Goal: Find specific page/section: Find specific page/section

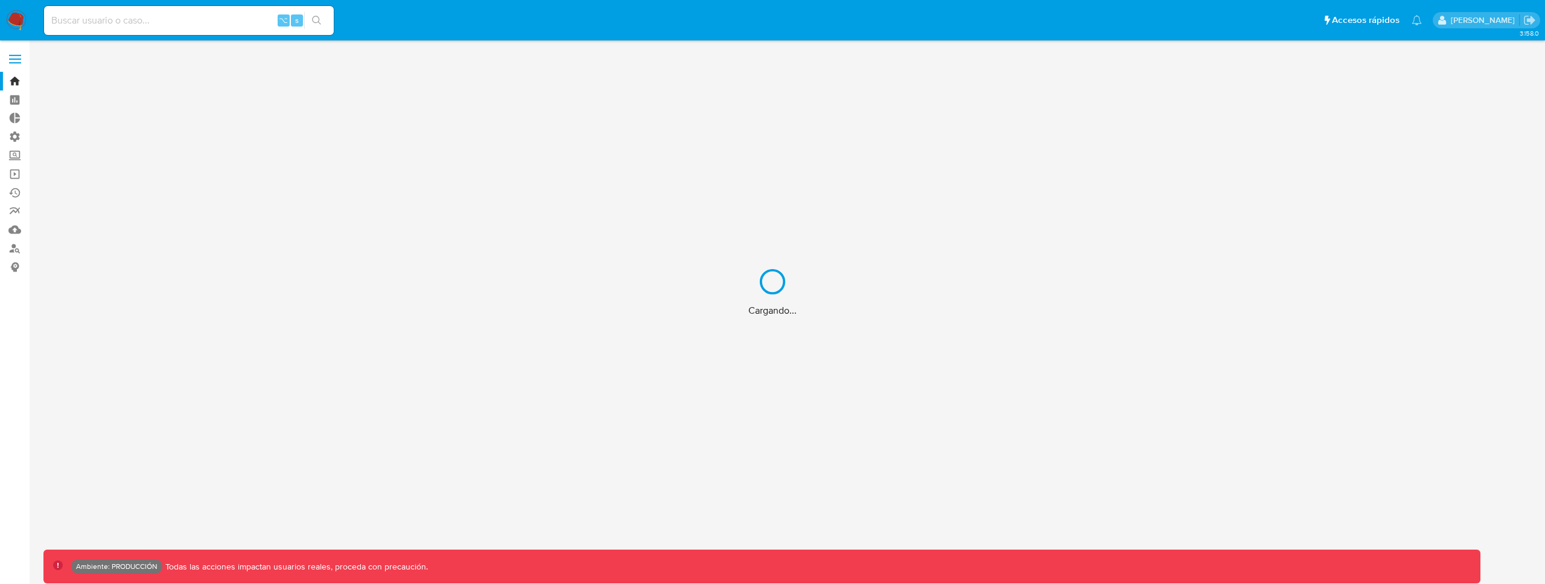
click at [243, 19] on div "Cargando..." at bounding box center [772, 292] width 1545 height 584
click at [237, 19] on div "Cargando..." at bounding box center [772, 292] width 1545 height 584
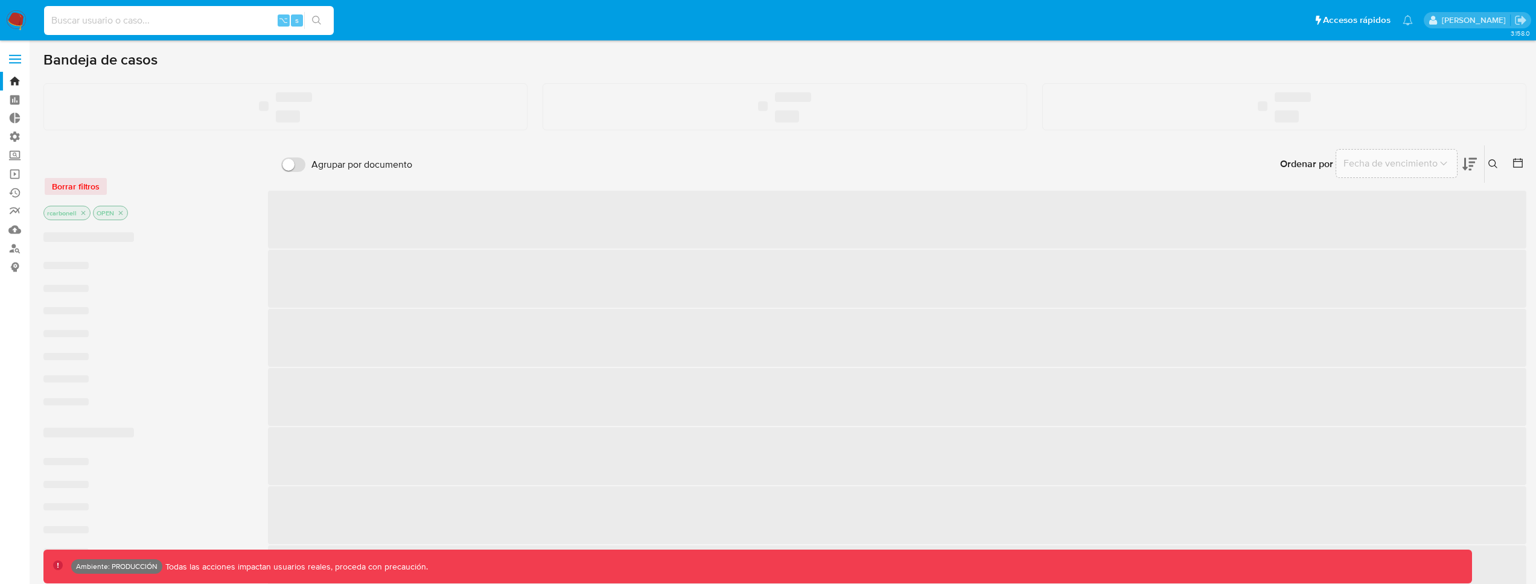
click at [234, 19] on input at bounding box center [189, 21] width 290 height 16
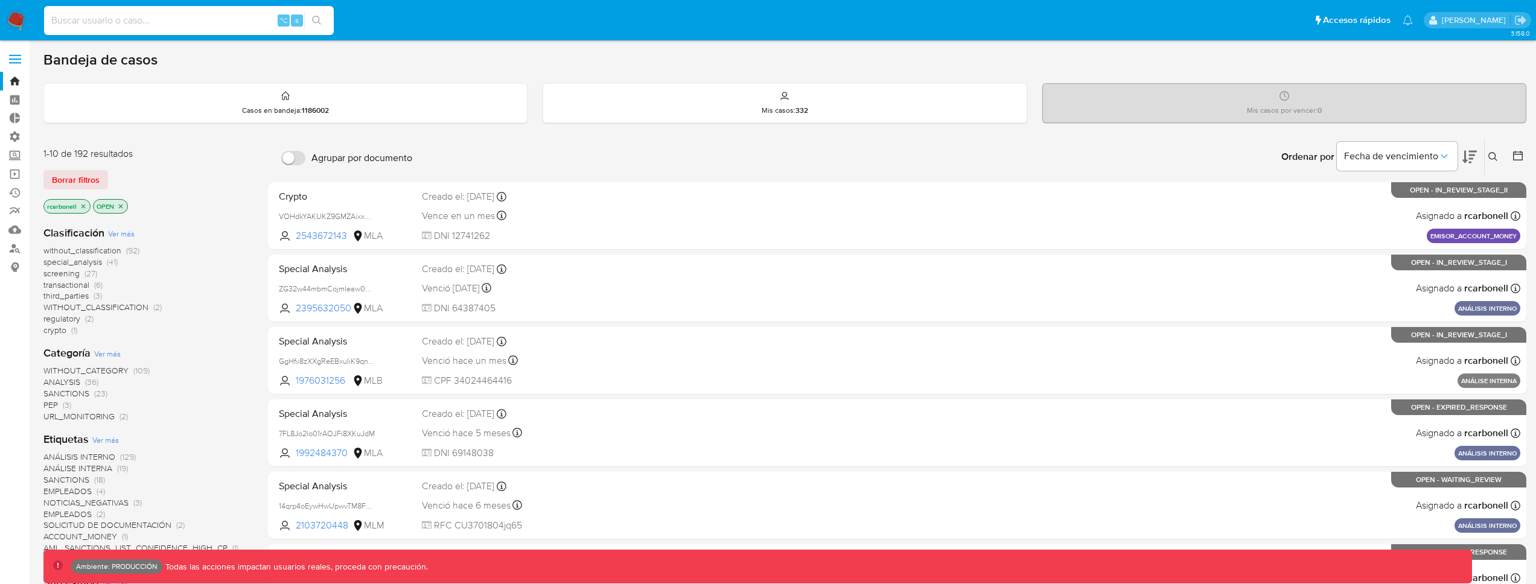
paste input "544137693"
click at [323, 19] on button "search-icon" at bounding box center [316, 20] width 25 height 17
click at [217, 22] on input "544137693" at bounding box center [189, 21] width 290 height 16
paste input "1326349317"
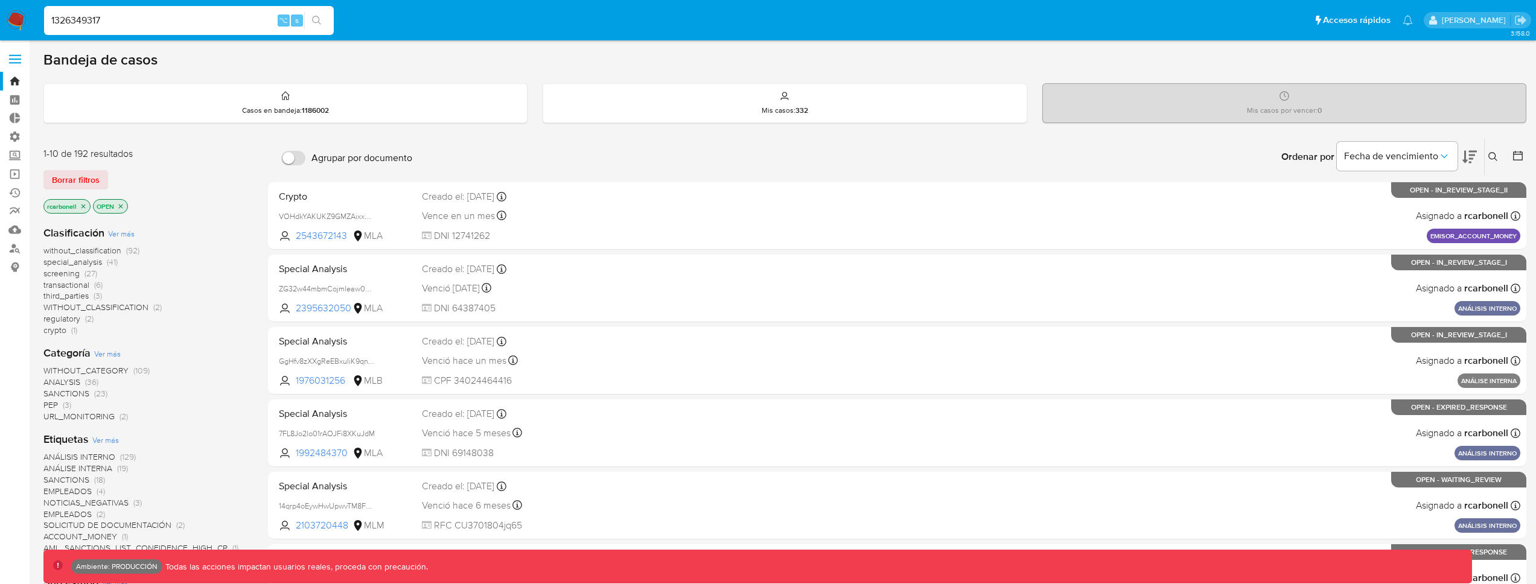
click at [312, 26] on button "search-icon" at bounding box center [316, 20] width 25 height 17
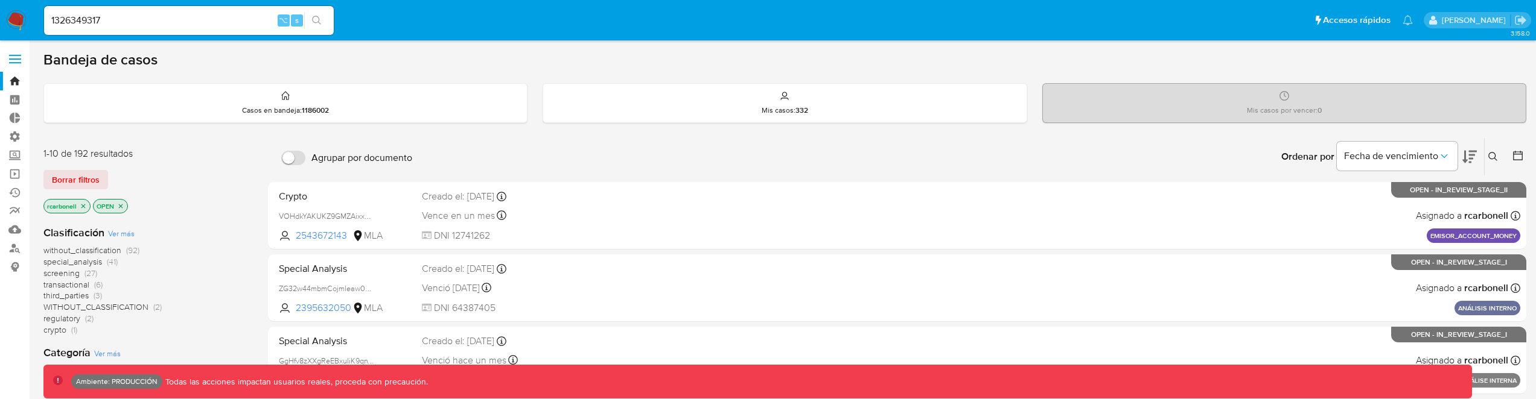
click at [319, 22] on icon "search-icon" at bounding box center [317, 21] width 10 height 10
click at [55, 14] on input "1326349317" at bounding box center [189, 21] width 290 height 16
click at [133, 22] on input "1326349317" at bounding box center [189, 21] width 290 height 16
type input "1326349317"
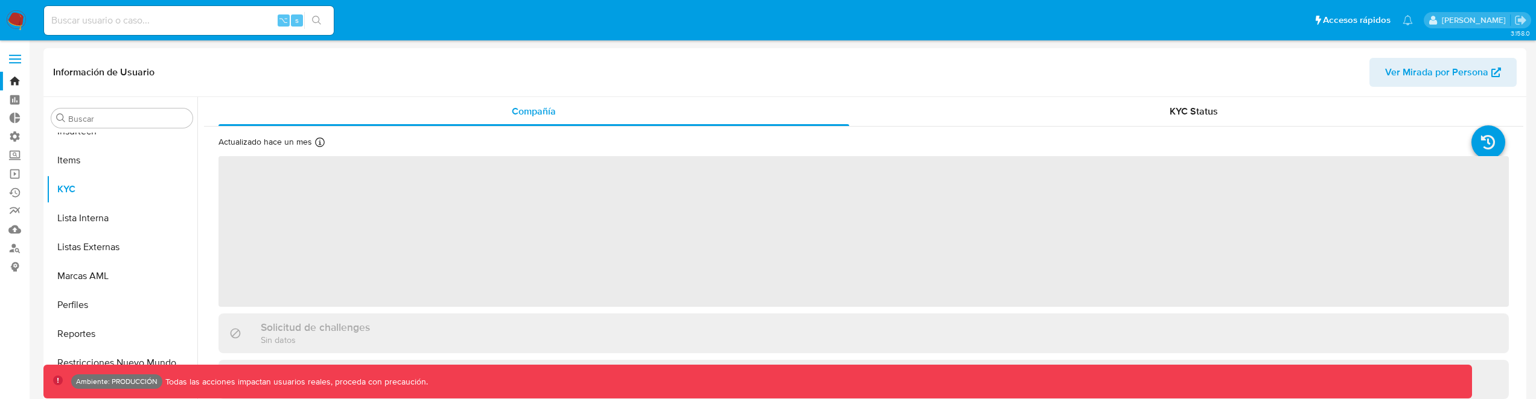
scroll to position [539, 0]
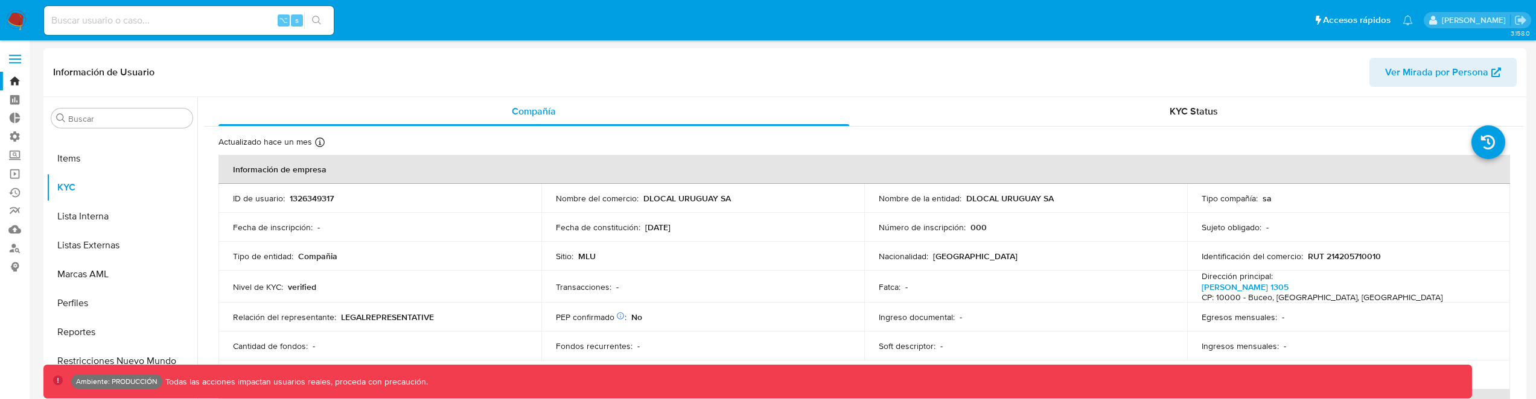
select select "10"
click at [1452, 75] on span "Ver Mirada por Persona" at bounding box center [1436, 72] width 103 height 29
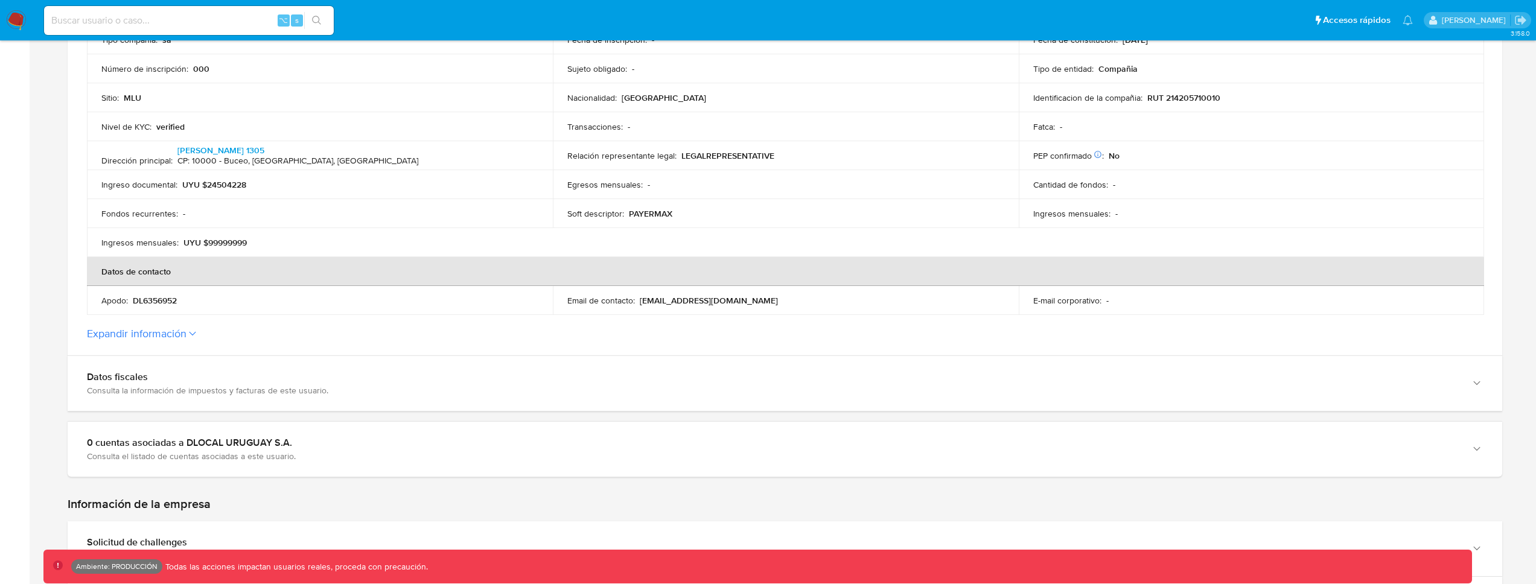
scroll to position [320, 0]
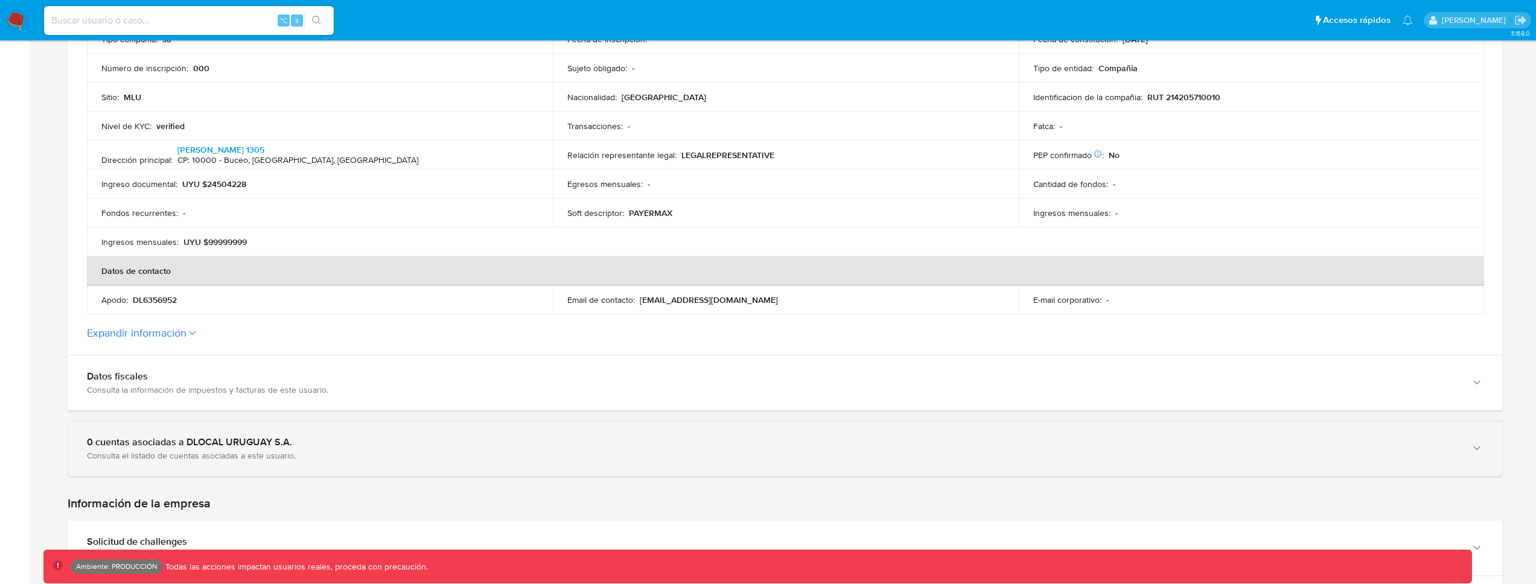
click at [1465, 453] on div "0 cuentas asociadas a DLOCAL URUGUAY S.A. Consulta el listado de cuentas asocia…" at bounding box center [785, 448] width 1434 height 55
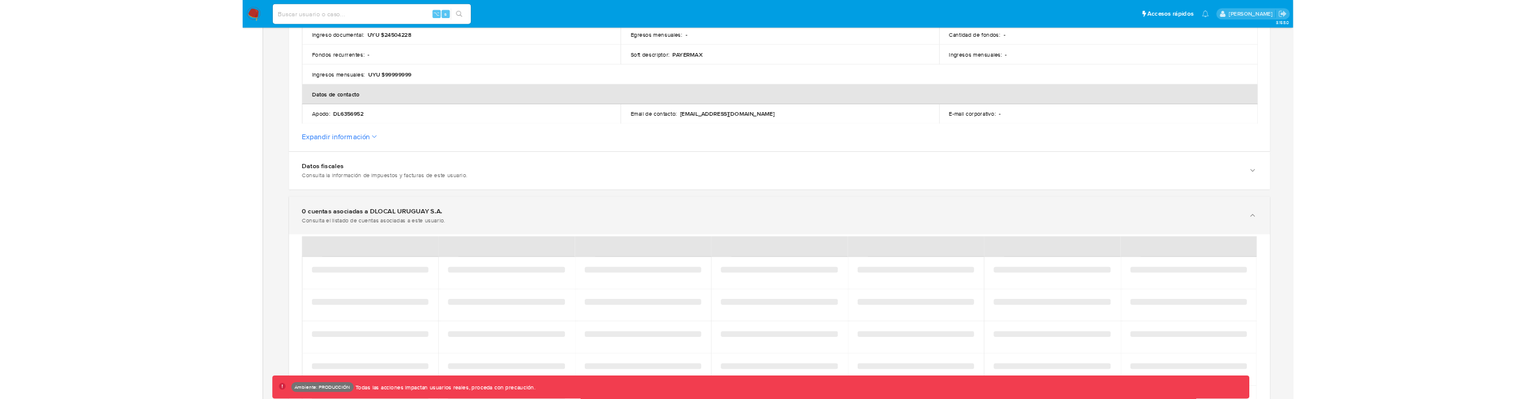
scroll to position [512, 0]
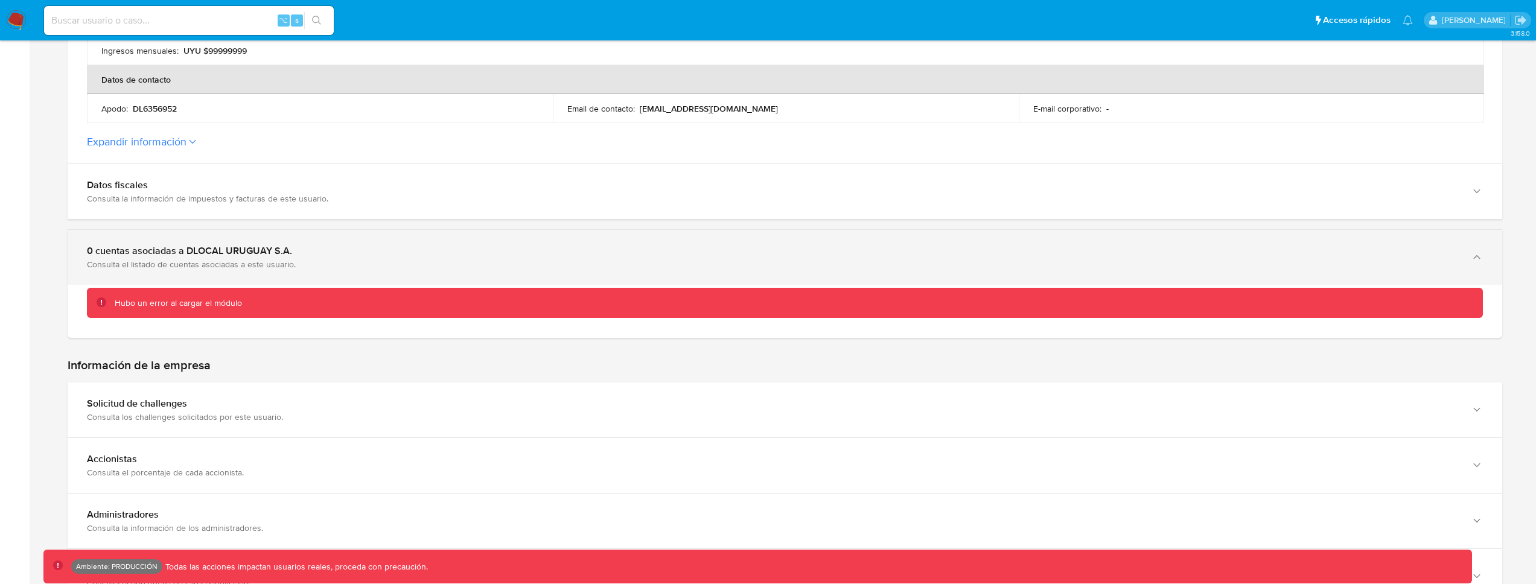
click at [1460, 258] on div "0 cuentas asociadas a DLOCAL URUGUAY S.A. Consulta el listado de cuentas asocia…" at bounding box center [785, 257] width 1434 height 55
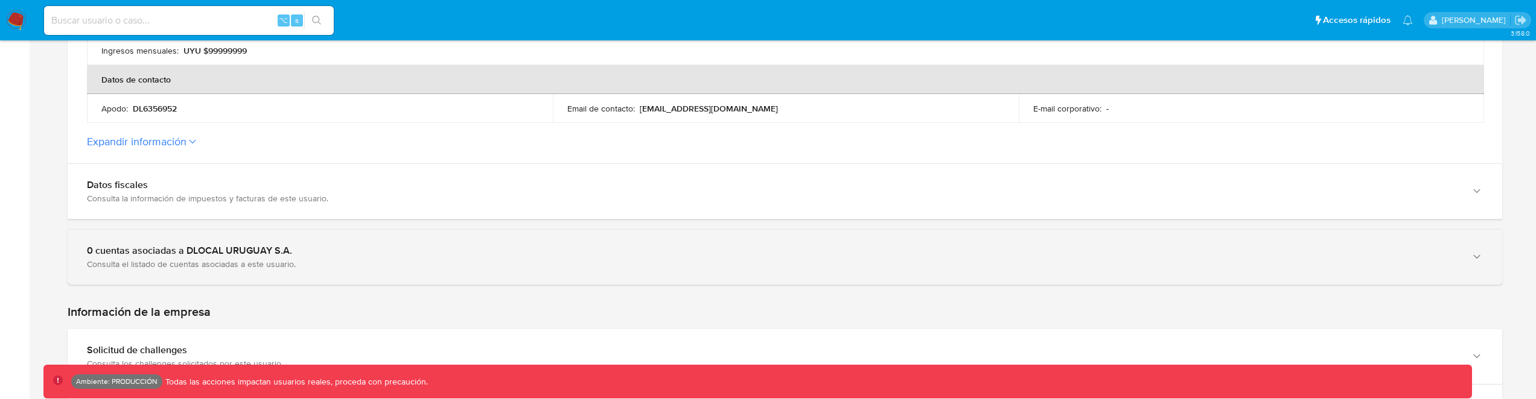
click at [1473, 248] on div "button" at bounding box center [1475, 257] width 14 height 25
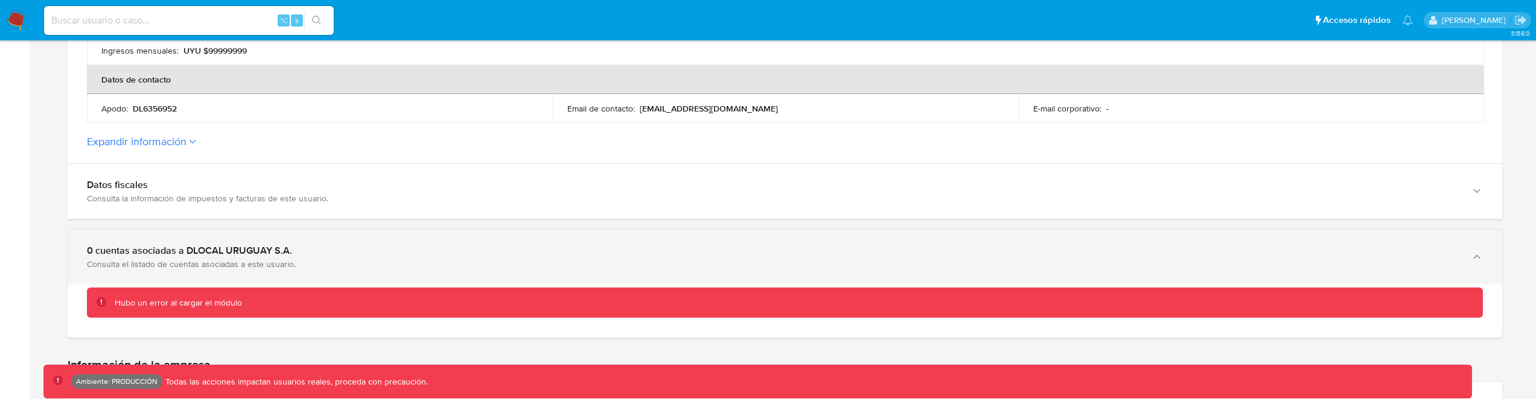
click at [1473, 248] on div "button" at bounding box center [1475, 257] width 14 height 25
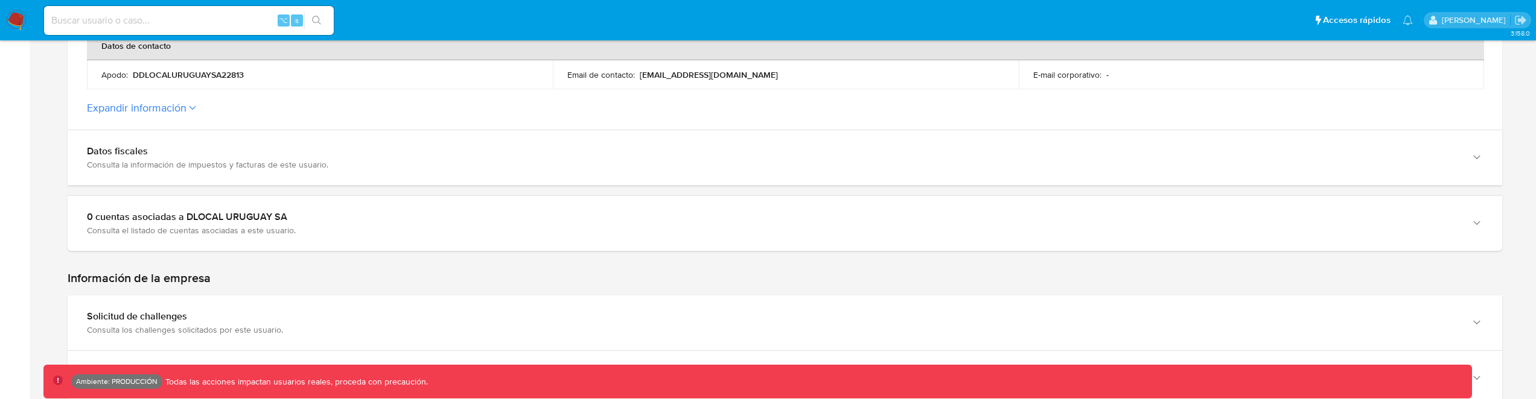
scroll to position [583, 0]
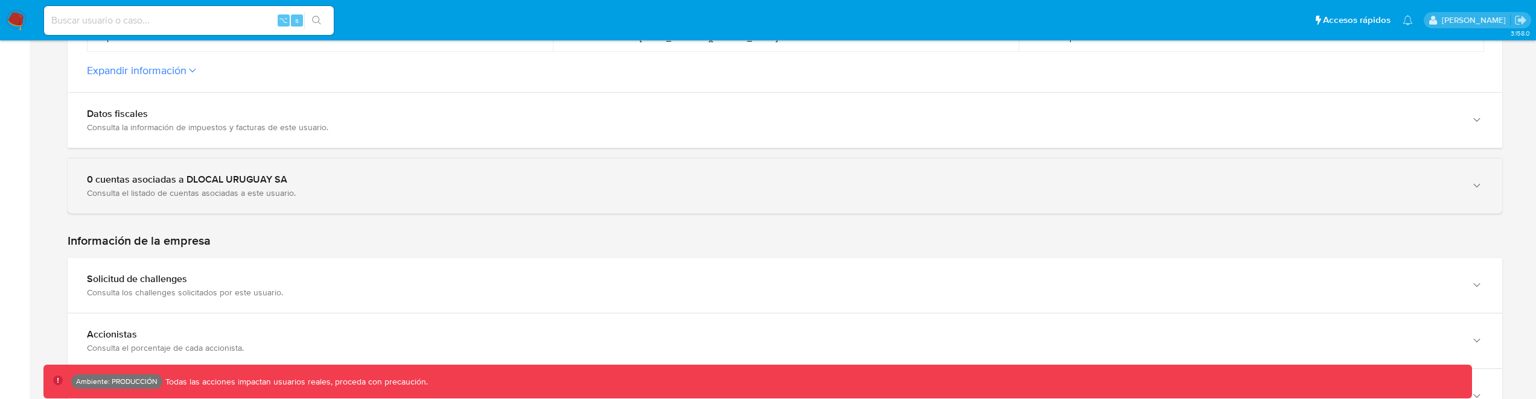
click at [1178, 196] on div "Consulta el listado de cuentas asociadas a este usuario." at bounding box center [773, 193] width 1372 height 11
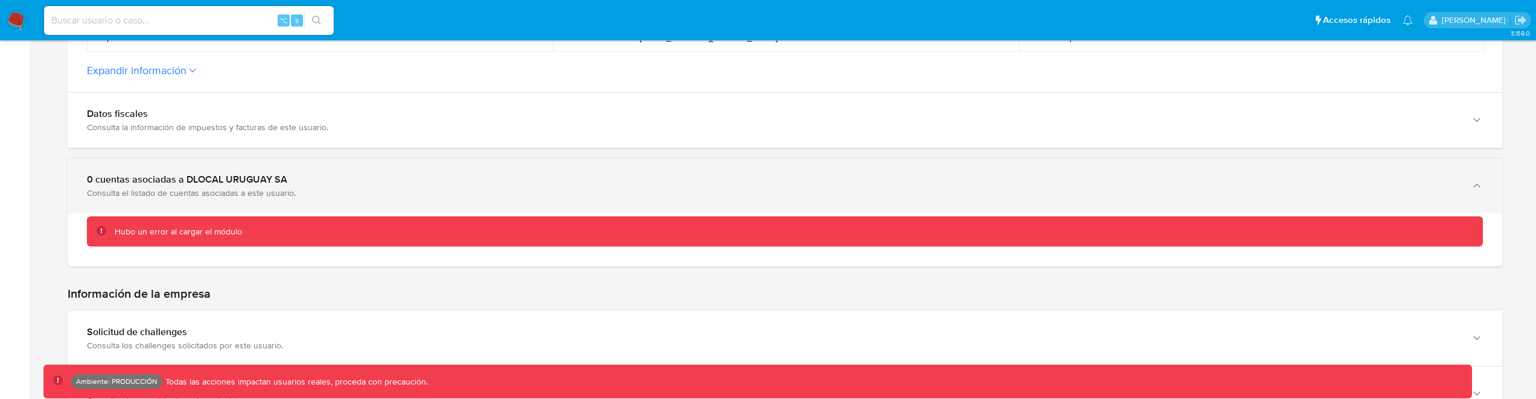
click at [271, 170] on div "0 cuentas asociadas a DLOCAL URUGUAY SA Consulta el listado de cuentas asociada…" at bounding box center [785, 186] width 1434 height 55
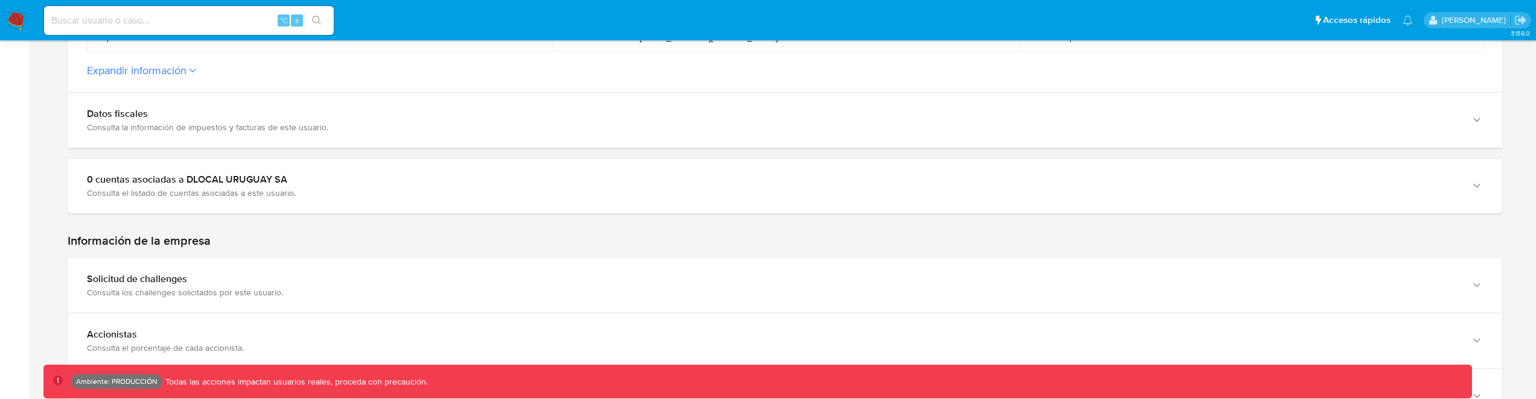
click at [202, 16] on input at bounding box center [189, 21] width 290 height 16
paste input "544137693"
click at [167, 24] on input "544137693" at bounding box center [189, 21] width 290 height 16
type input "544137693"
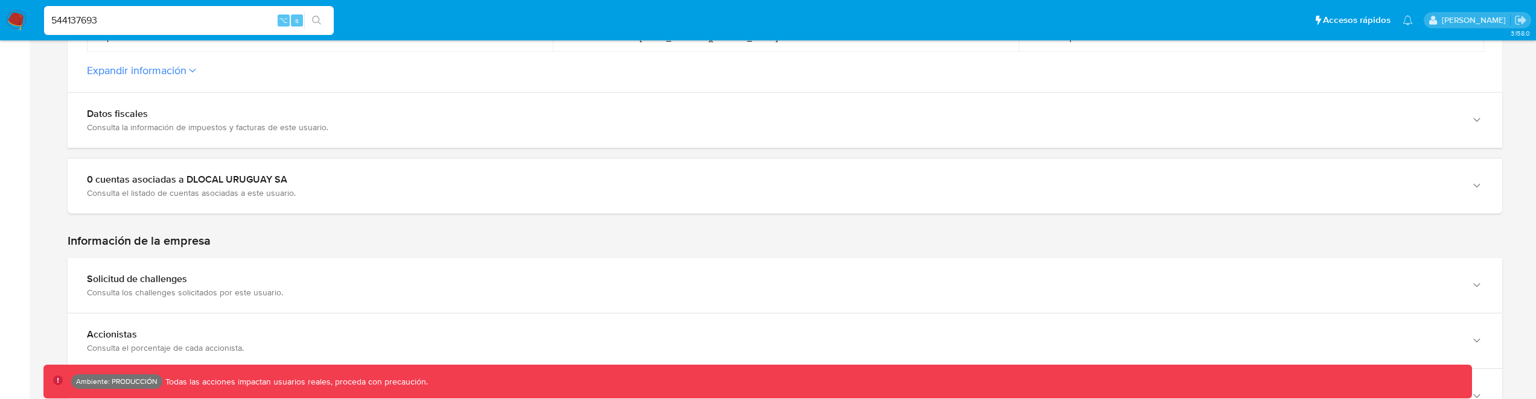
click at [316, 22] on icon "search-icon" at bounding box center [316, 20] width 9 height 9
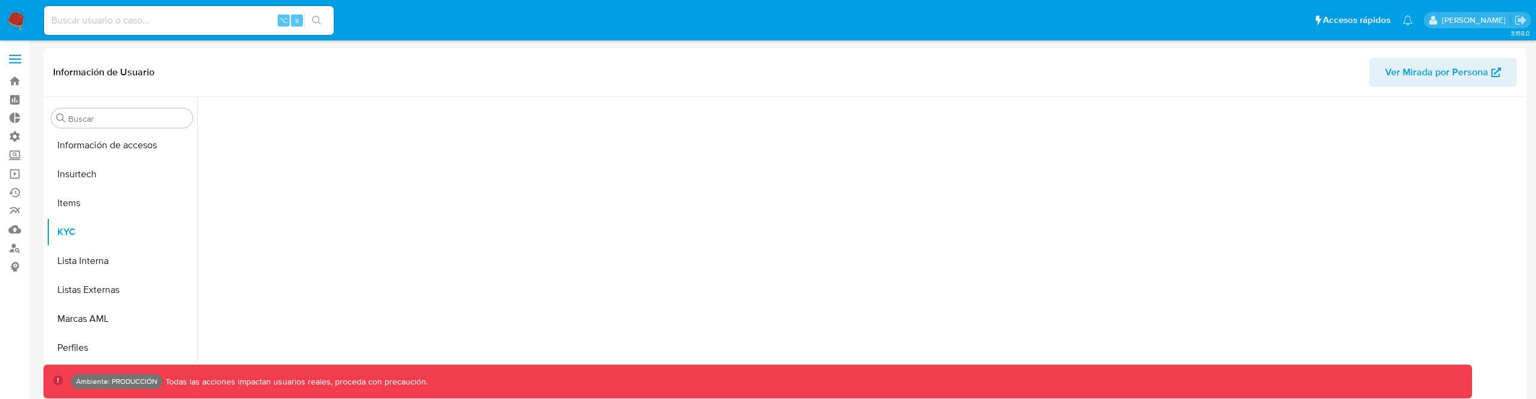
scroll to position [539, 0]
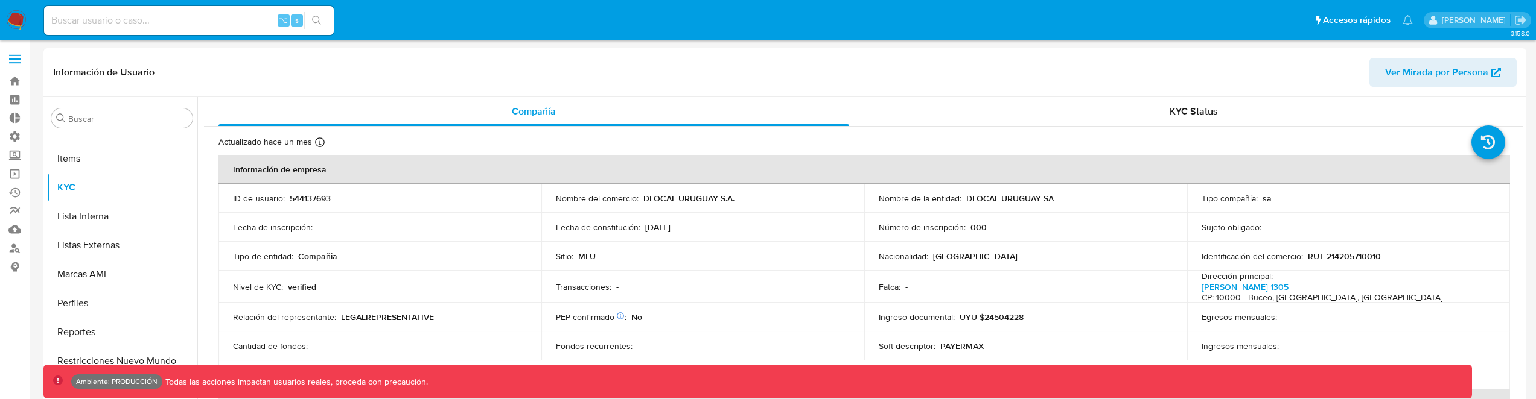
select select "10"
click at [1452, 66] on span "Ver Mirada por Persona" at bounding box center [1436, 72] width 103 height 29
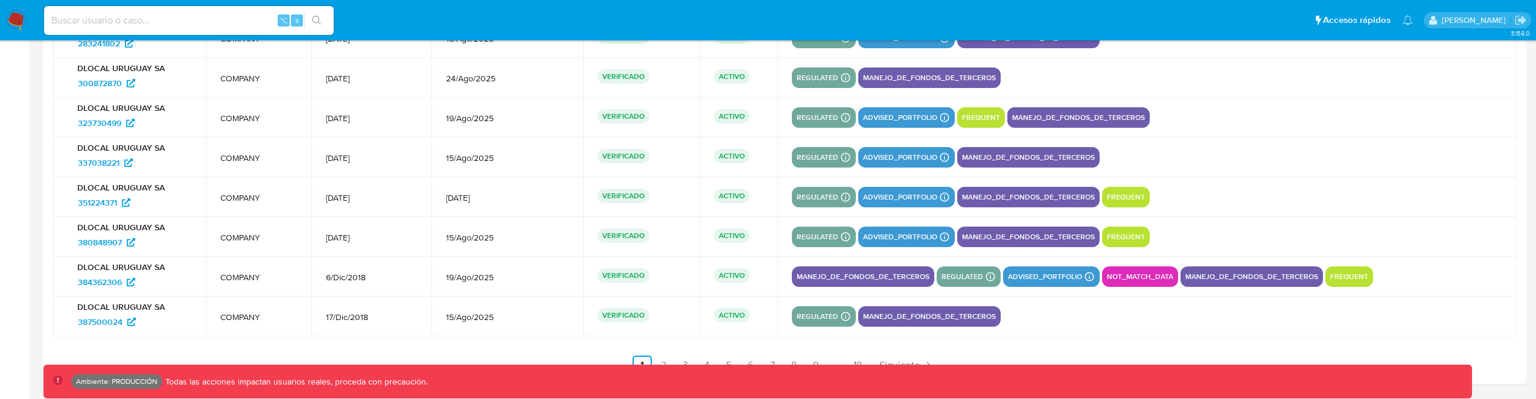
scroll to position [1591, 0]
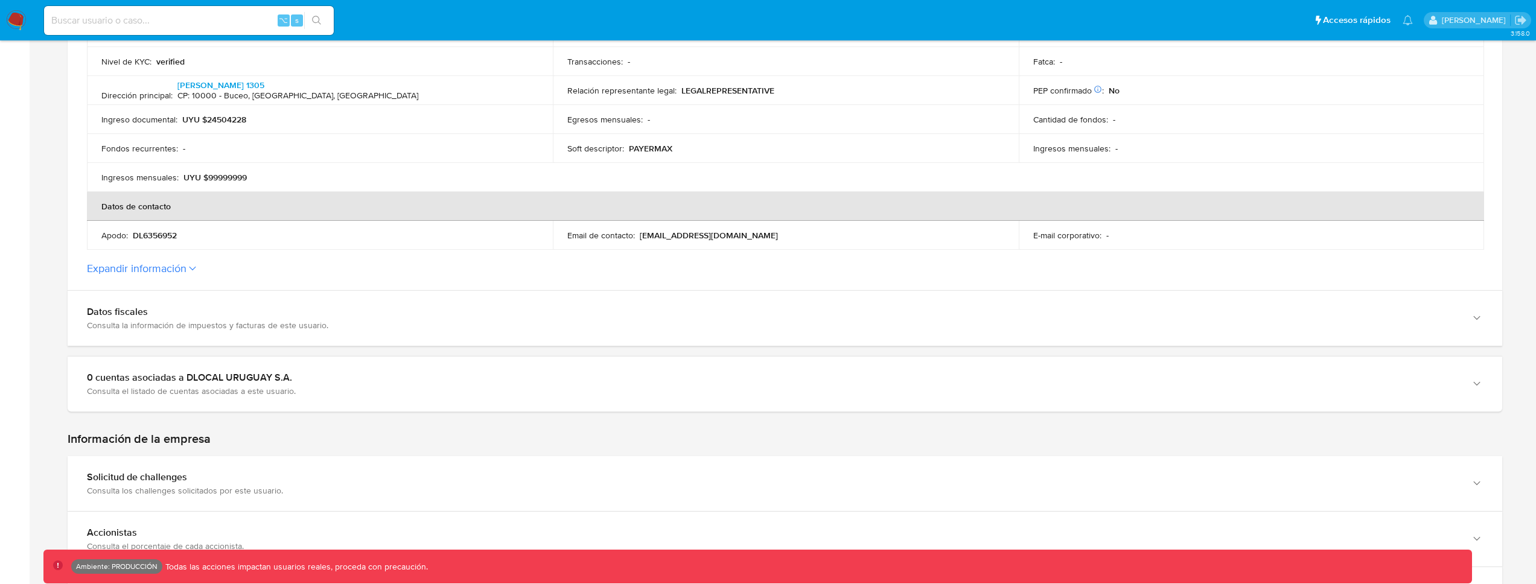
scroll to position [476, 0]
